Goal: Transaction & Acquisition: Obtain resource

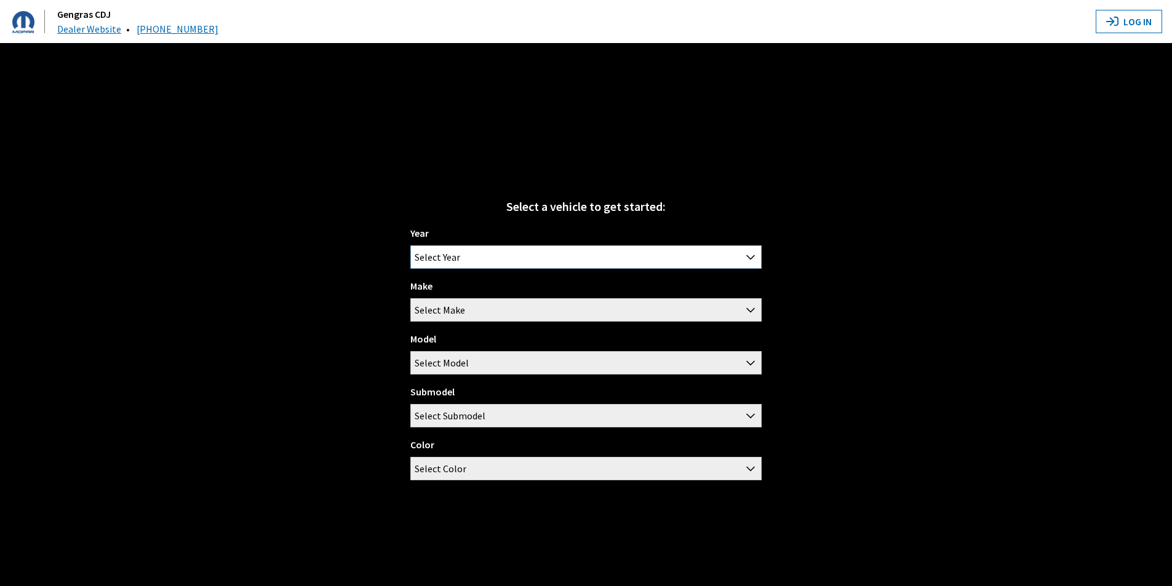
click at [589, 255] on span "Select Year" at bounding box center [586, 257] width 350 height 22
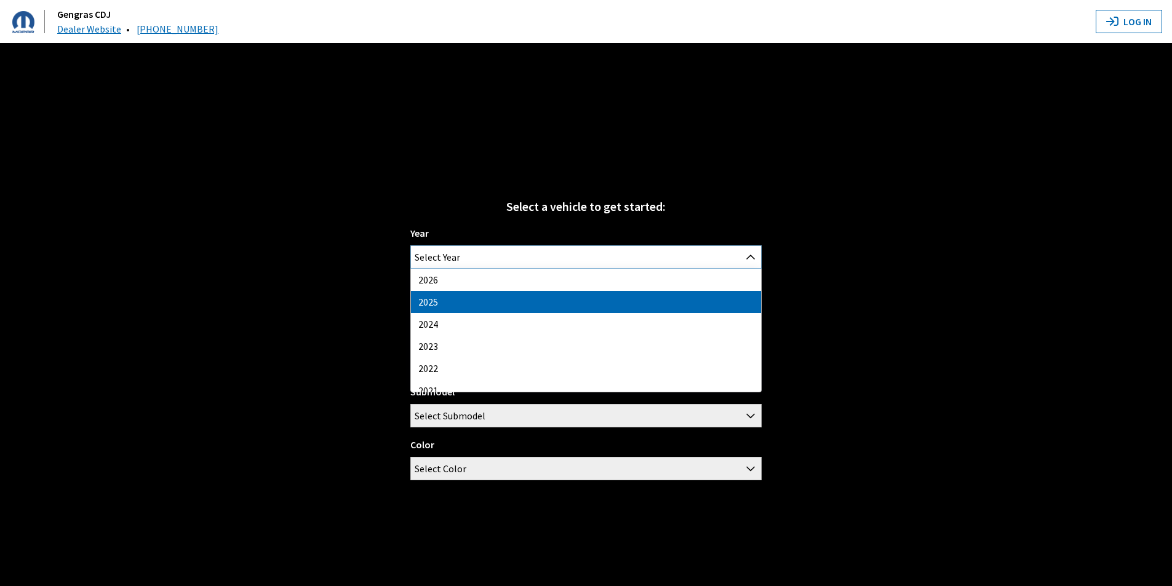
select select "43"
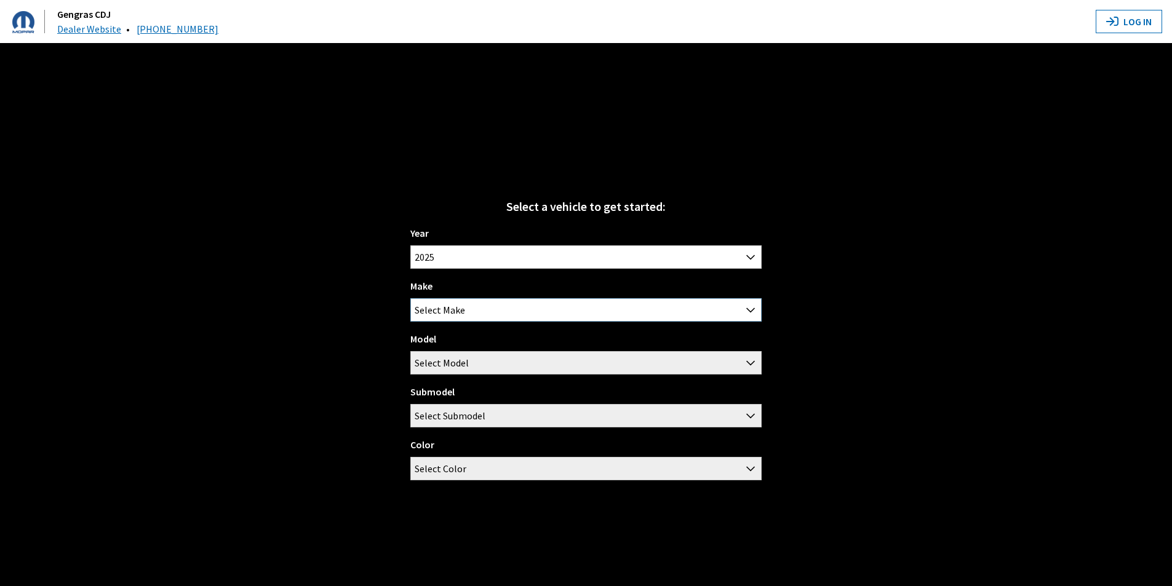
click at [543, 310] on span "Select Make" at bounding box center [586, 310] width 350 height 22
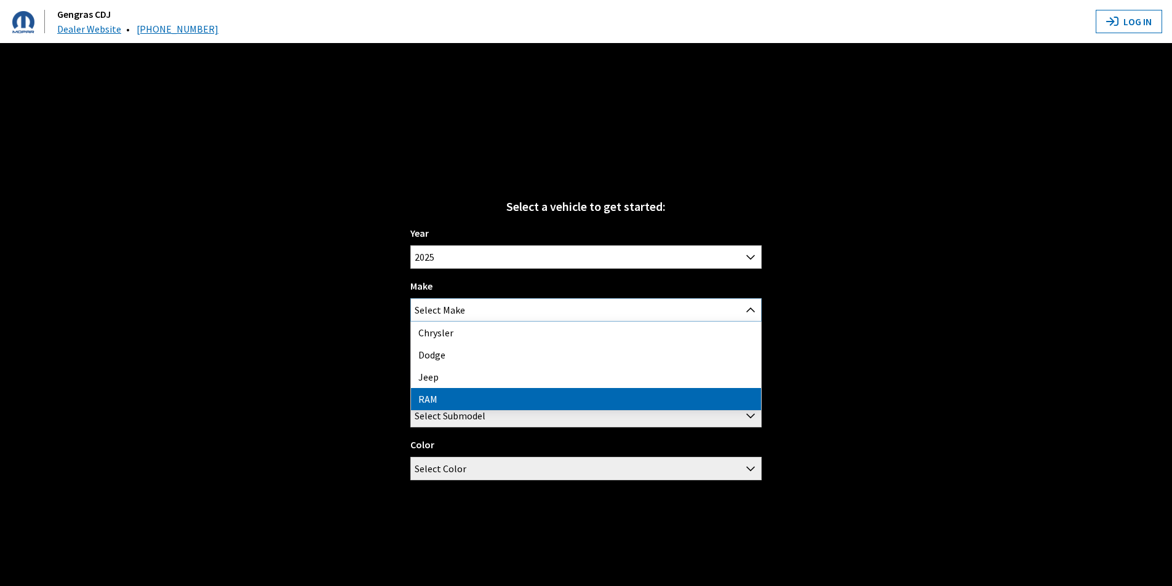
select select "34"
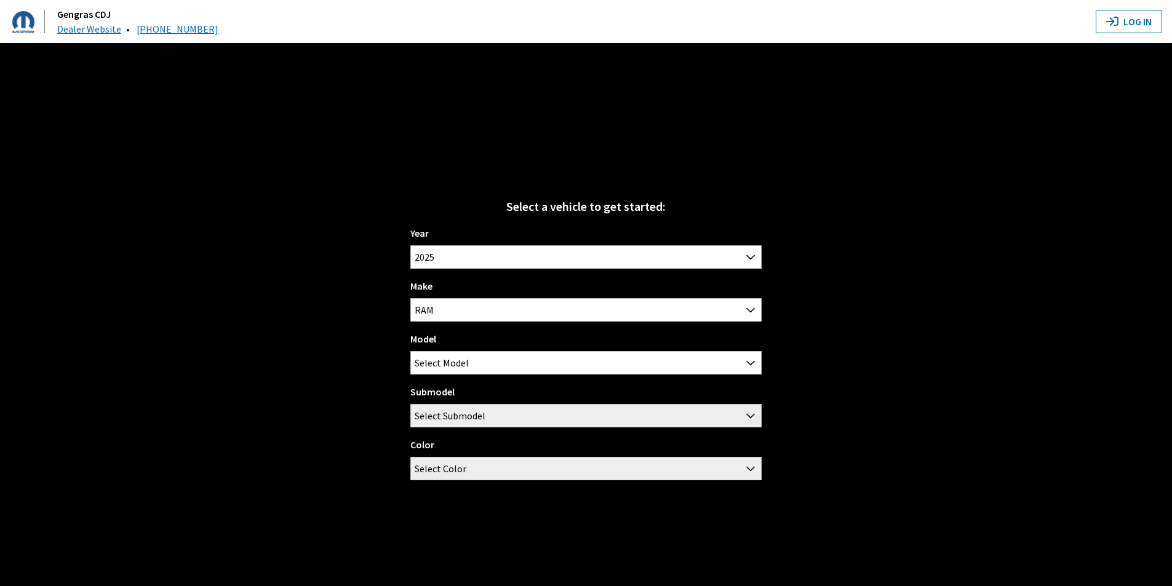
click at [515, 345] on div "Model 1500 2500 3500 Select Model" at bounding box center [585, 353] width 351 height 43
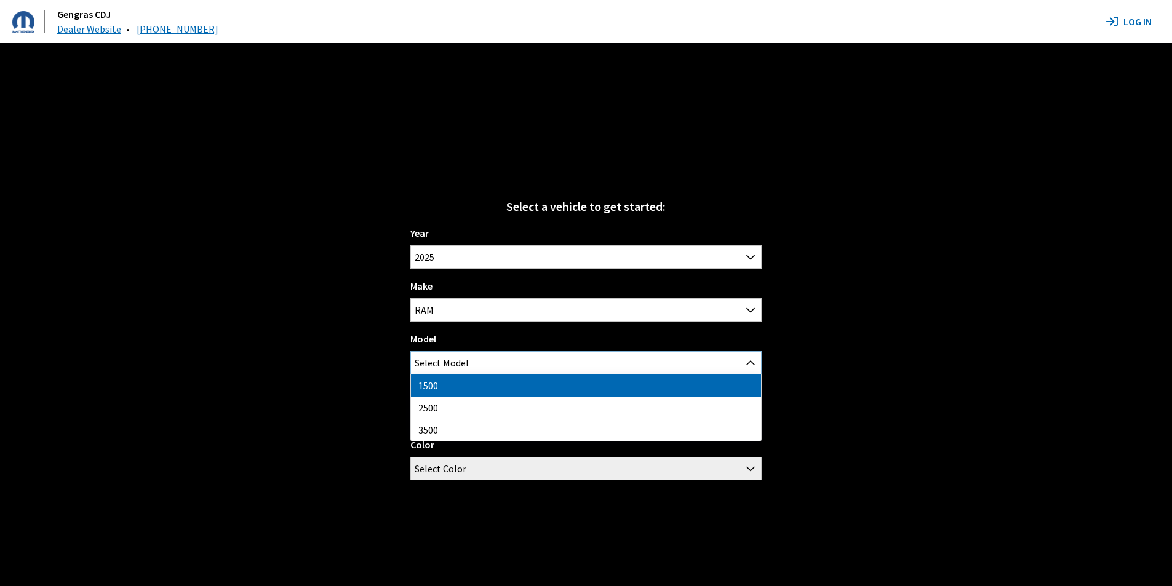
click at [512, 353] on span "Select Model" at bounding box center [586, 363] width 350 height 22
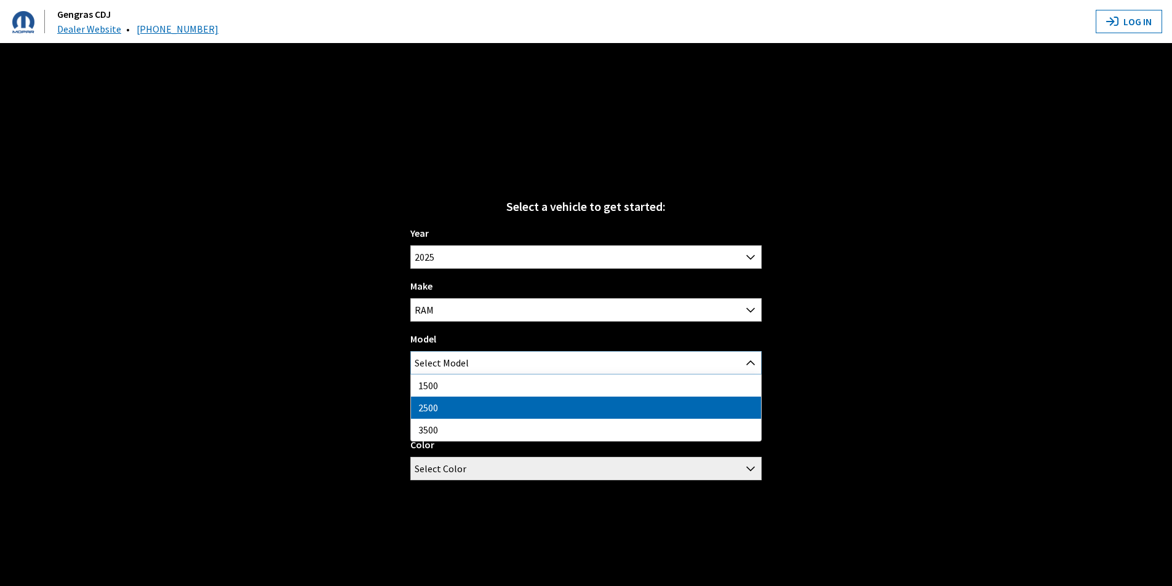
select select "1085"
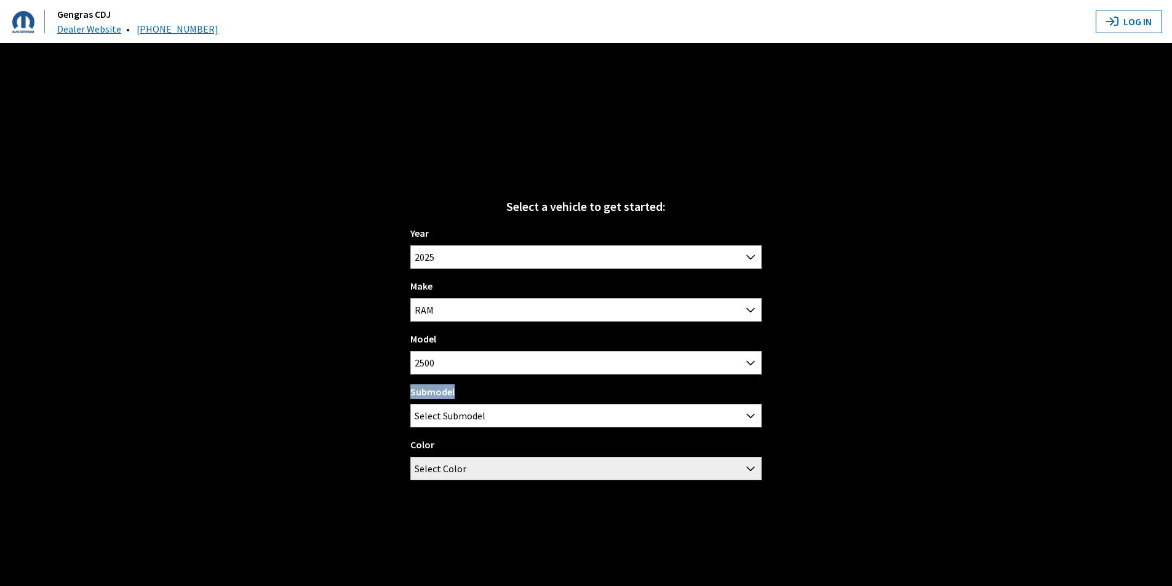
click at [476, 402] on div "Submodel Big Horn / Crew Cab / 6'4" Standard Box Big Horn / Crew Cab / 8'0" Lon…" at bounding box center [585, 406] width 351 height 43
click at [472, 411] on span "Select Submodel" at bounding box center [450, 416] width 71 height 22
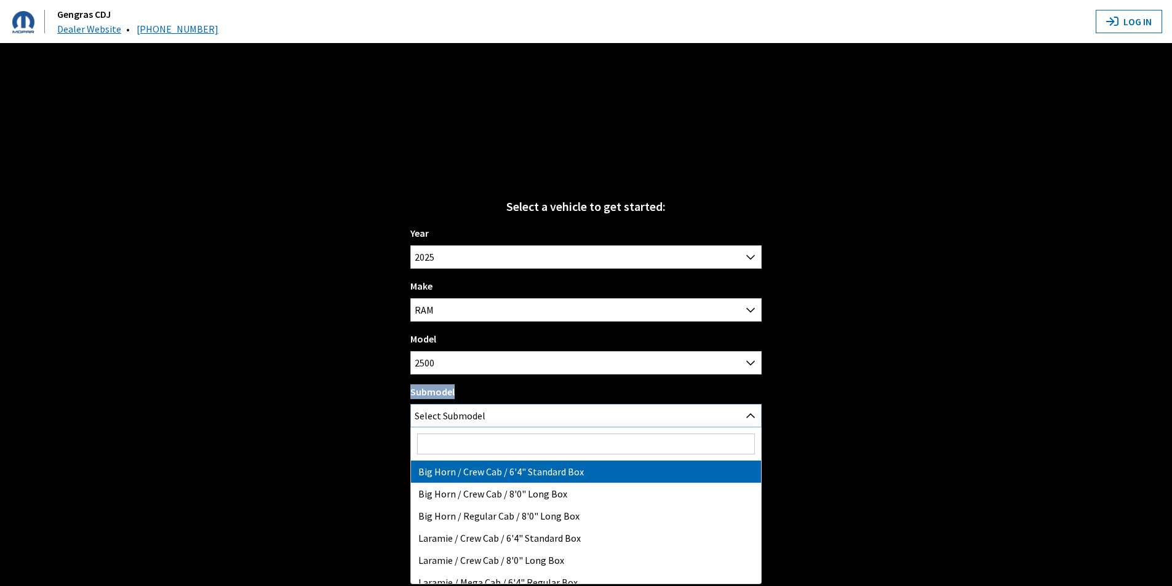
select select "3377"
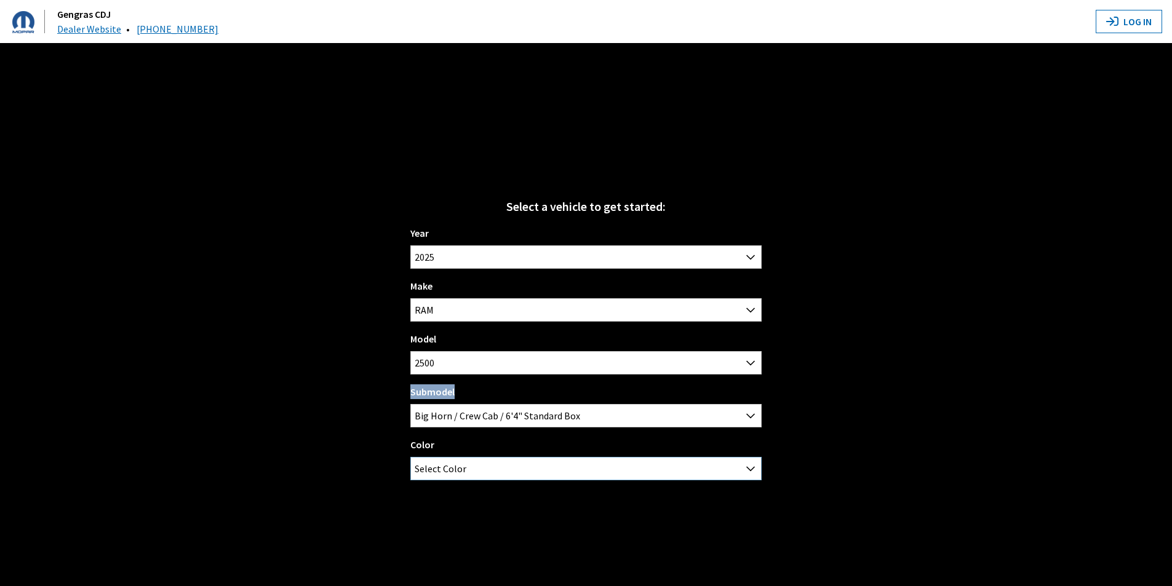
click at [497, 467] on span "Select Color" at bounding box center [586, 469] width 350 height 22
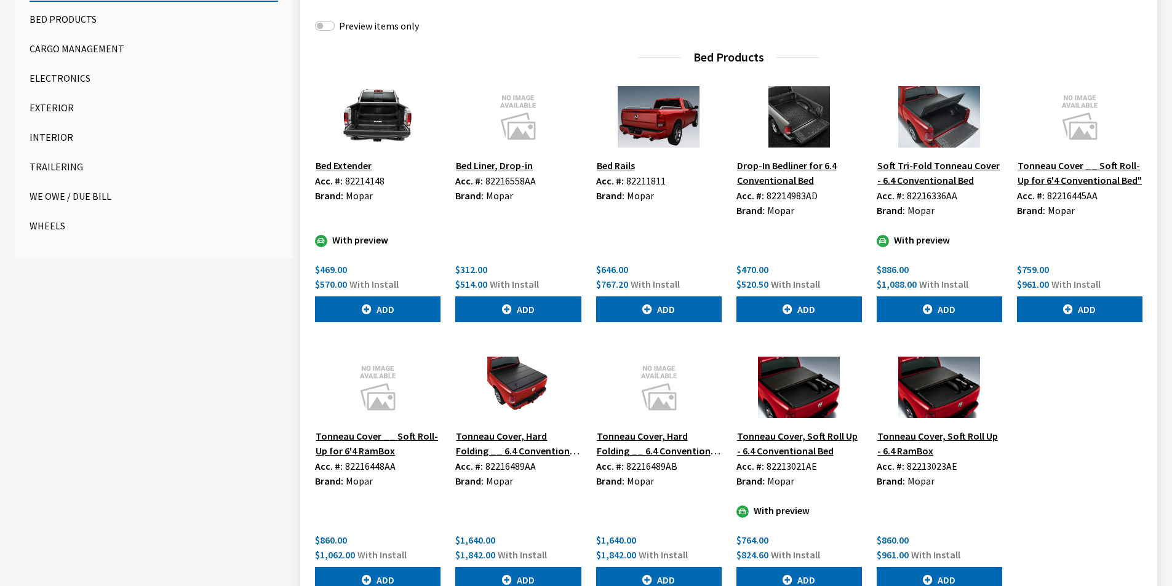
scroll to position [369, 0]
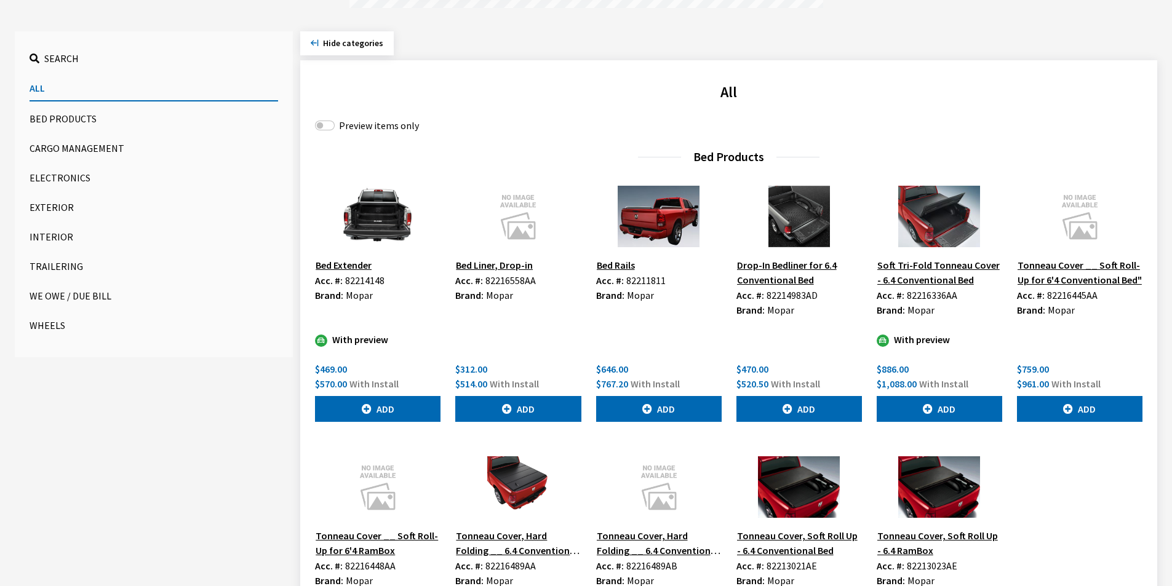
click at [70, 208] on button "Exterior" at bounding box center [154, 207] width 249 height 25
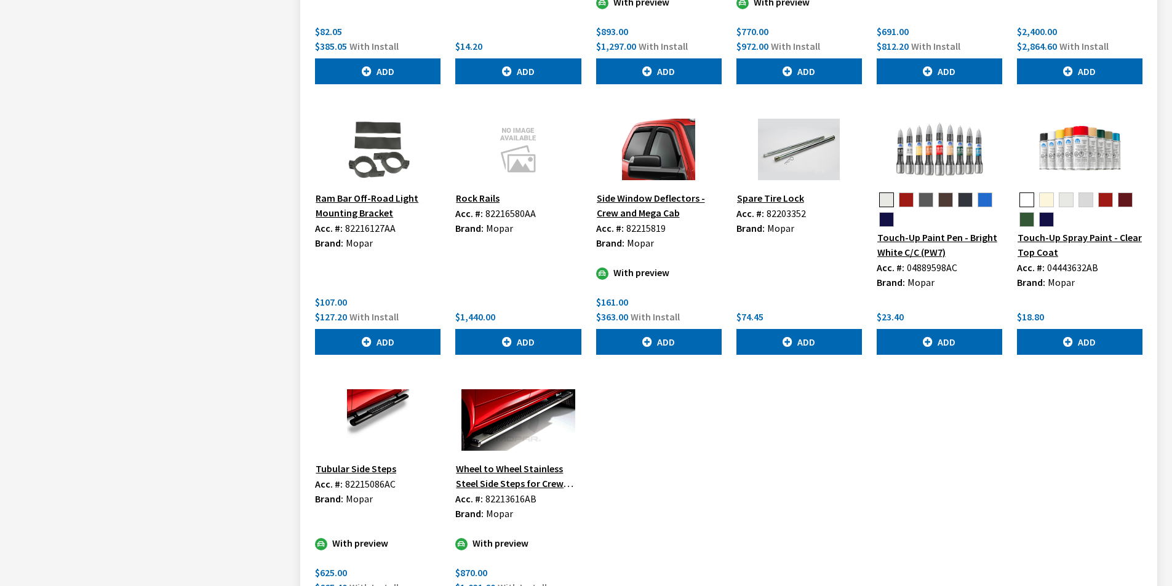
scroll to position [1589, 0]
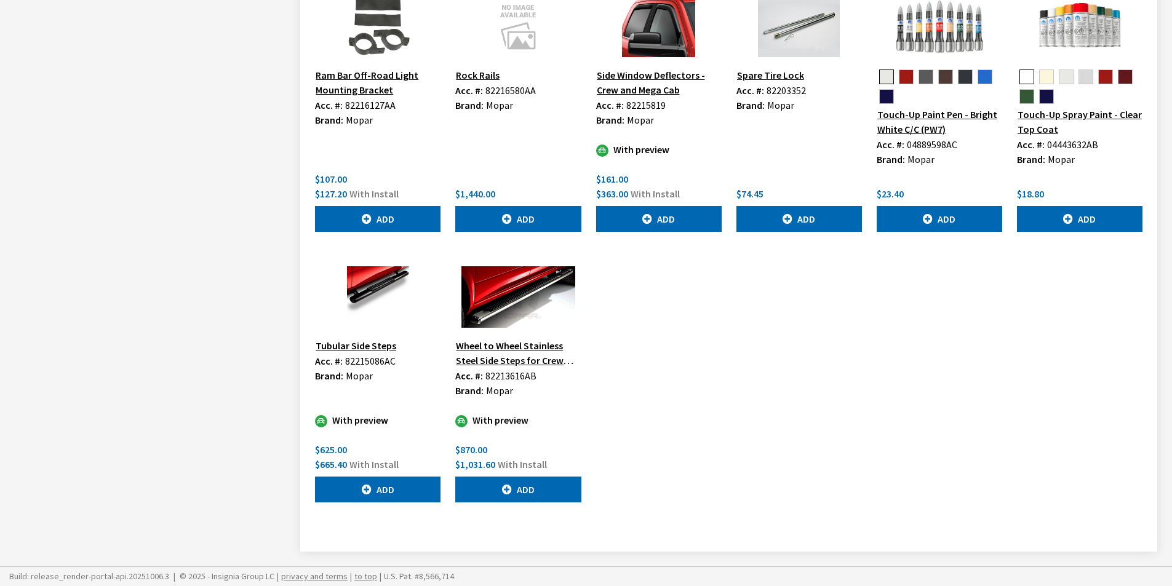
click at [350, 294] on img at bounding box center [378, 297] width 126 height 62
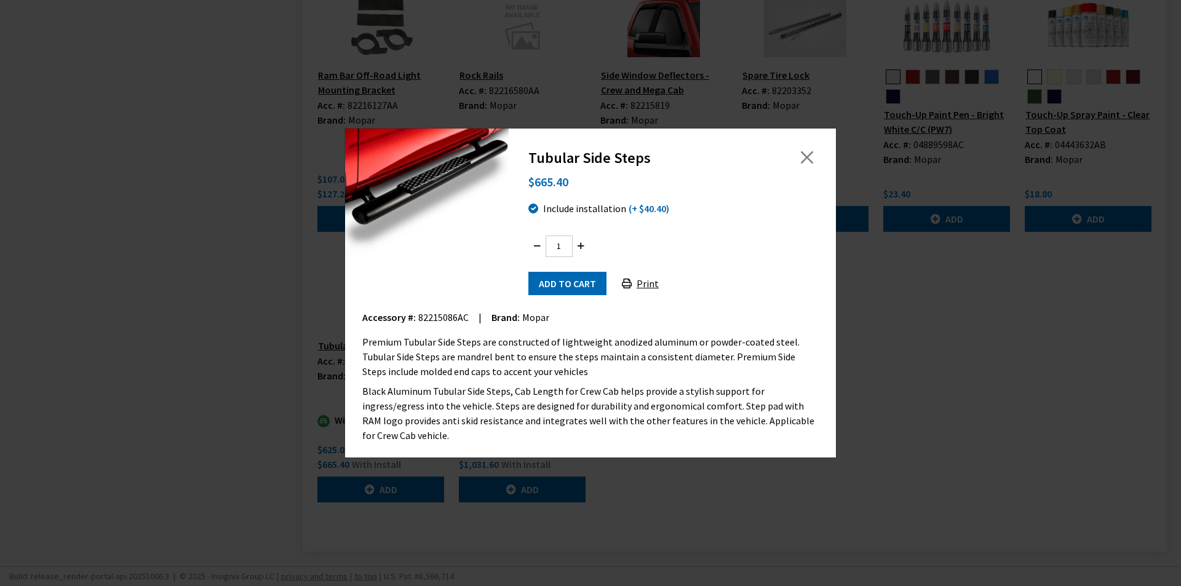
click at [636, 283] on button "Print" at bounding box center [641, 283] width 58 height 23
click at [805, 165] on button "Close" at bounding box center [807, 157] width 18 height 18
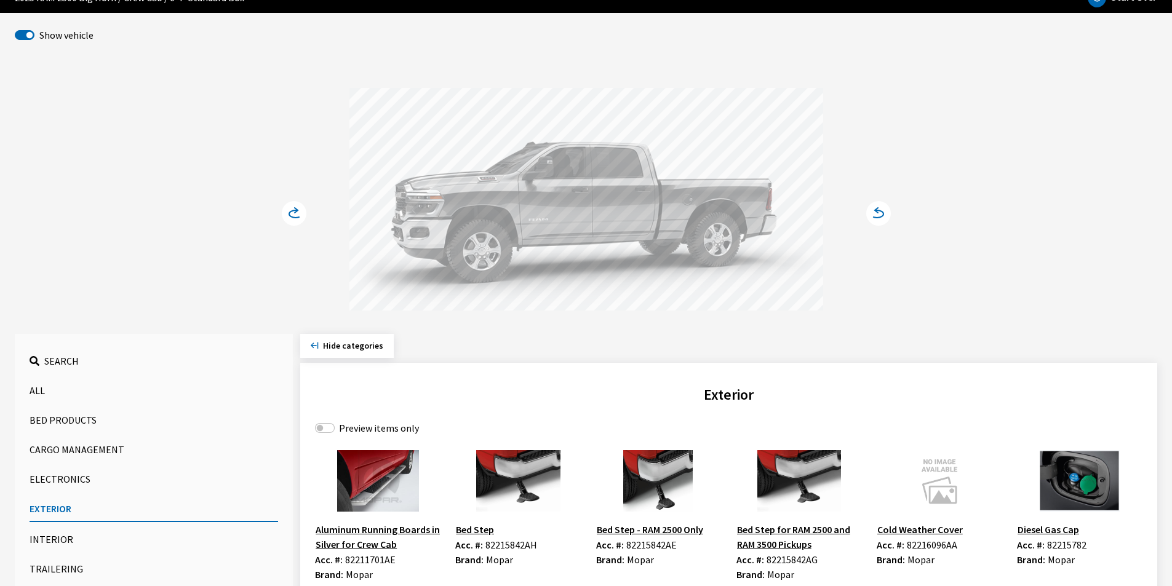
scroll to position [0, 0]
